Goal: Complete application form

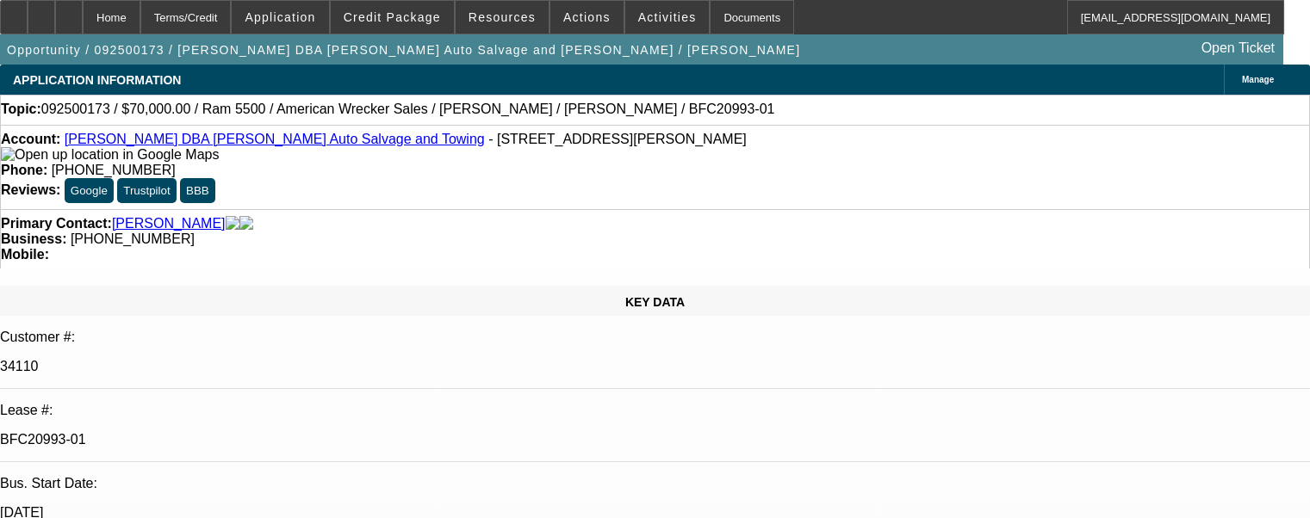
select select "0"
select select "2"
select select "0"
select select "6"
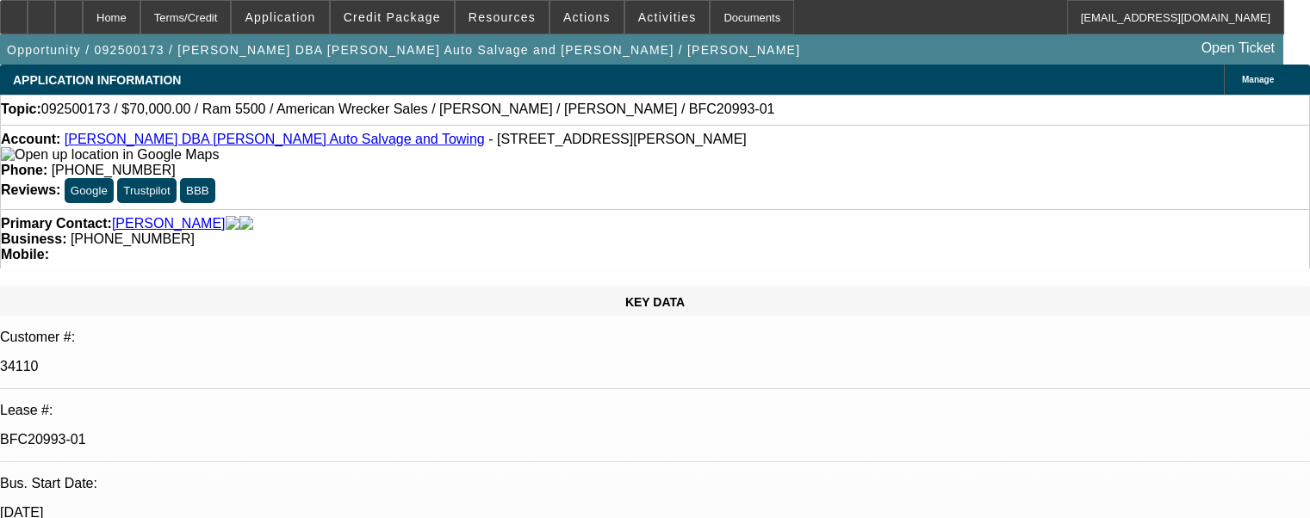
select select "0"
select select "2"
select select "0"
select select "2"
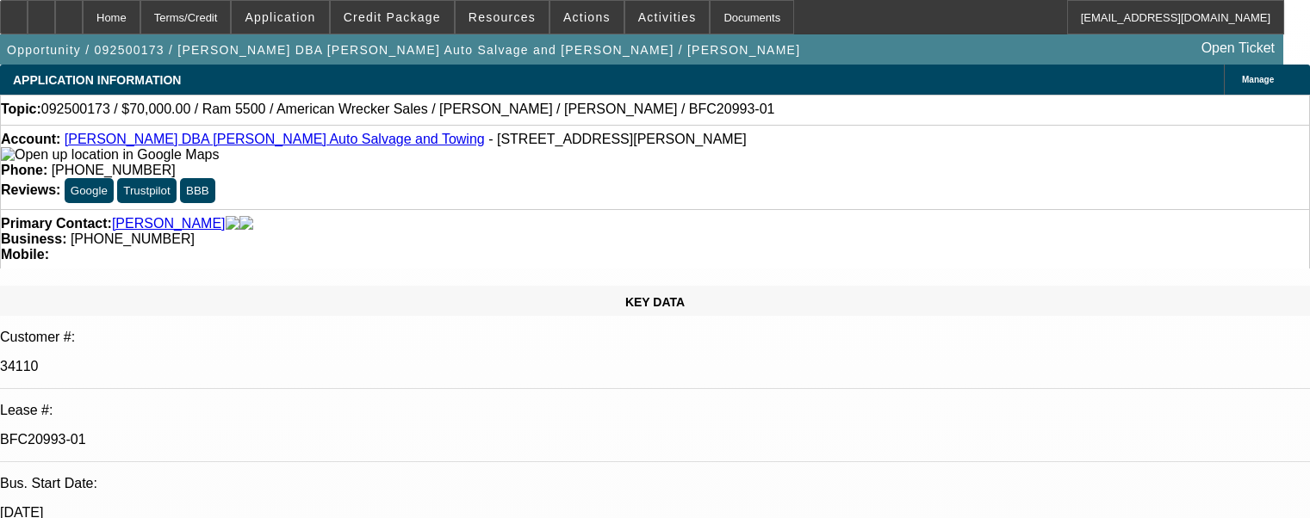
select select "0"
select select "2"
select select "0"
select select "6"
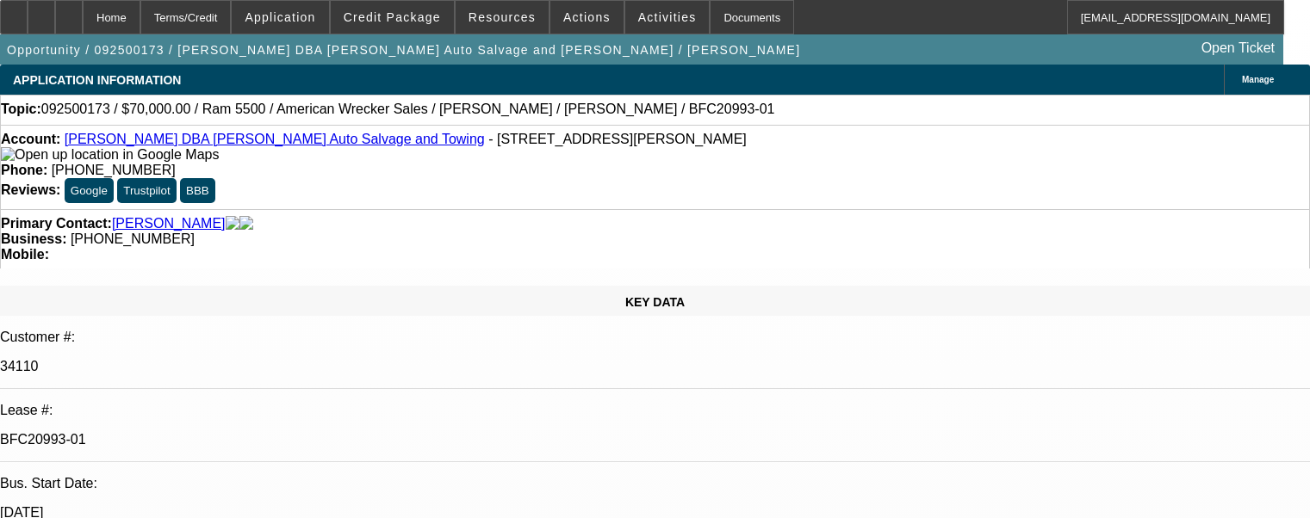
select select "0"
select select "2"
select select "0"
select select "6"
